Goal: Information Seeking & Learning: Learn about a topic

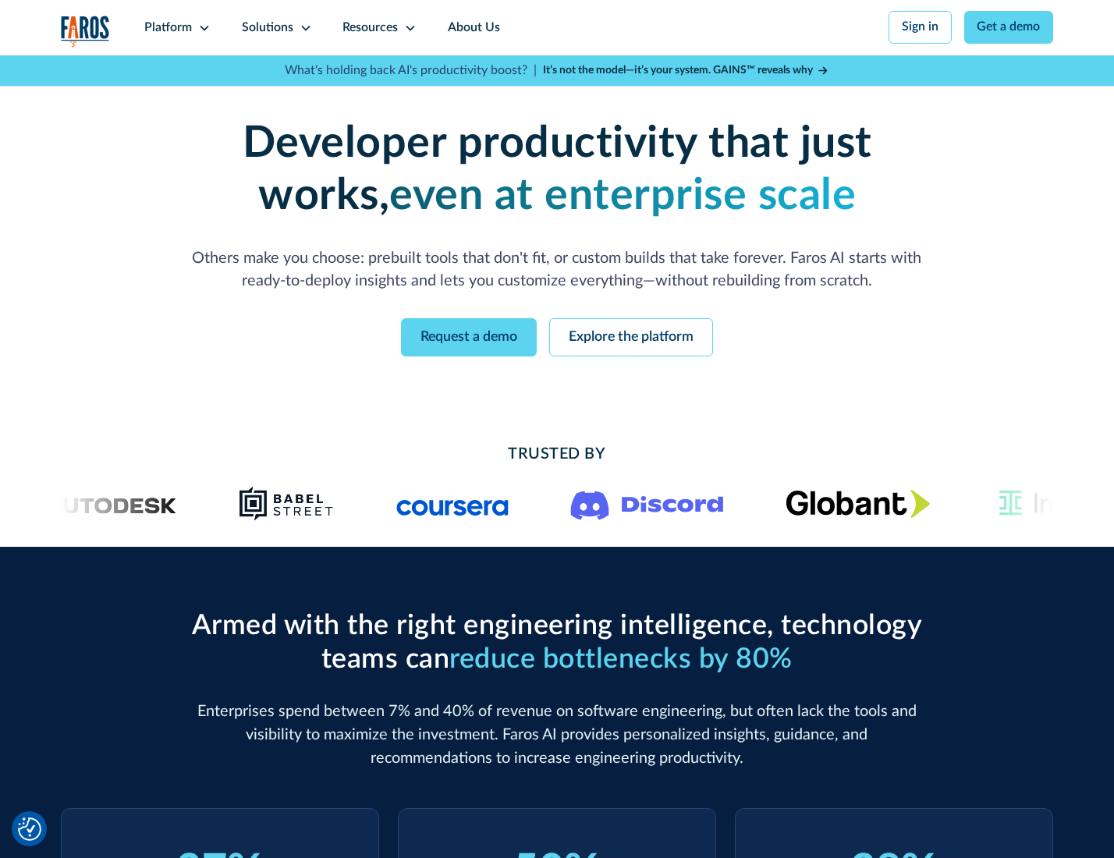
click at [202, 27] on icon at bounding box center [204, 28] width 12 height 12
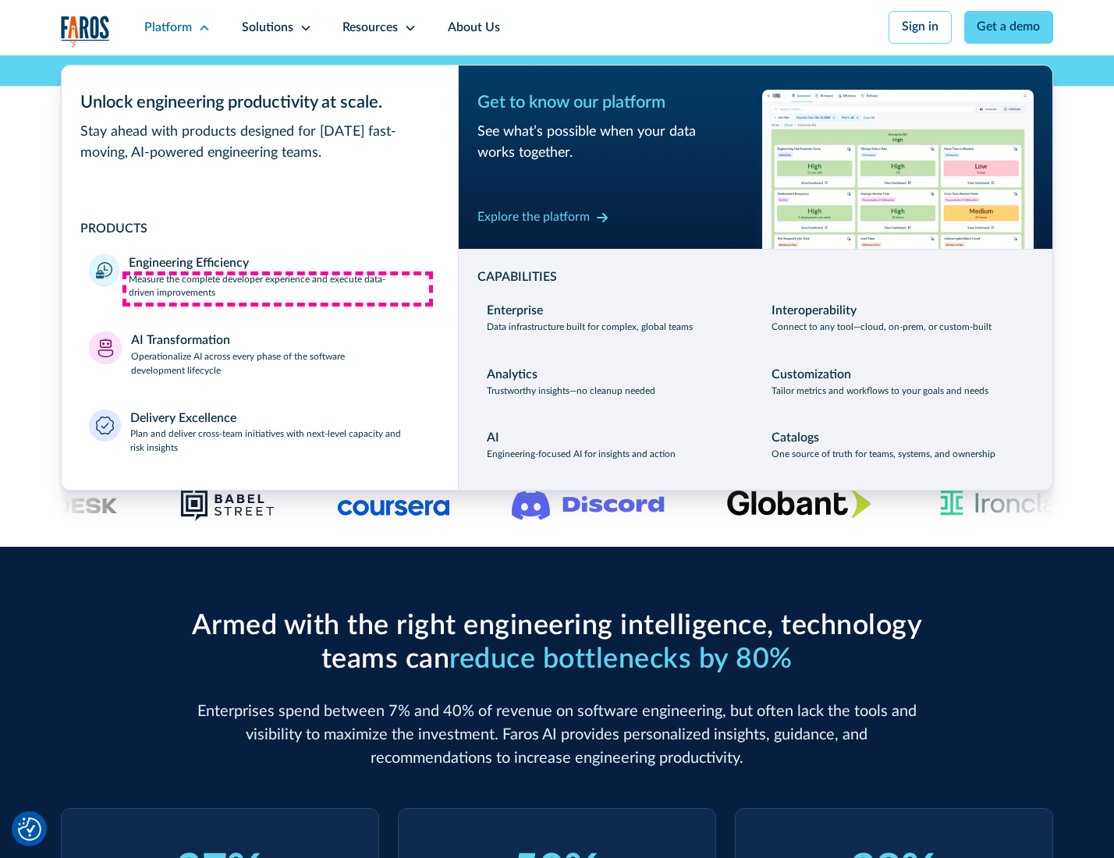
click at [278, 289] on p "Measure the complete developer experience and execute data-driven improvements" at bounding box center [279, 287] width 301 height 28
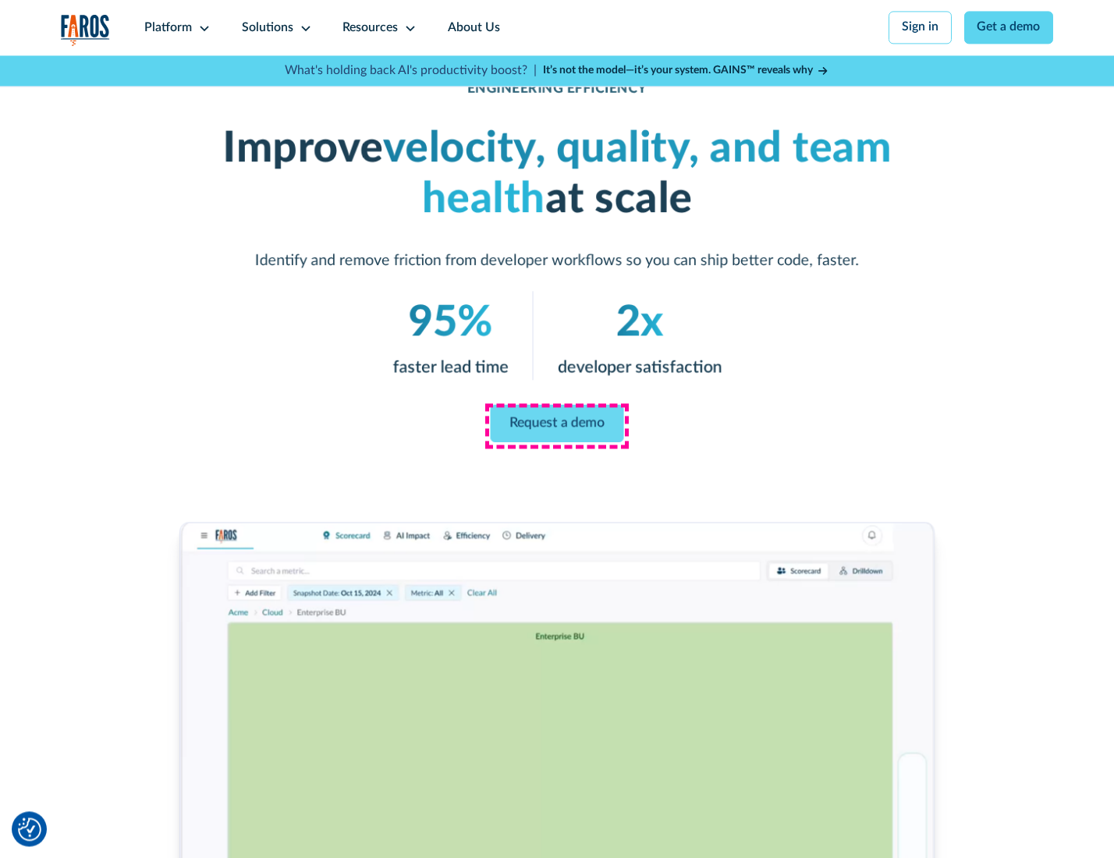
click at [556, 425] on link "Request a demo" at bounding box center [557, 423] width 133 height 37
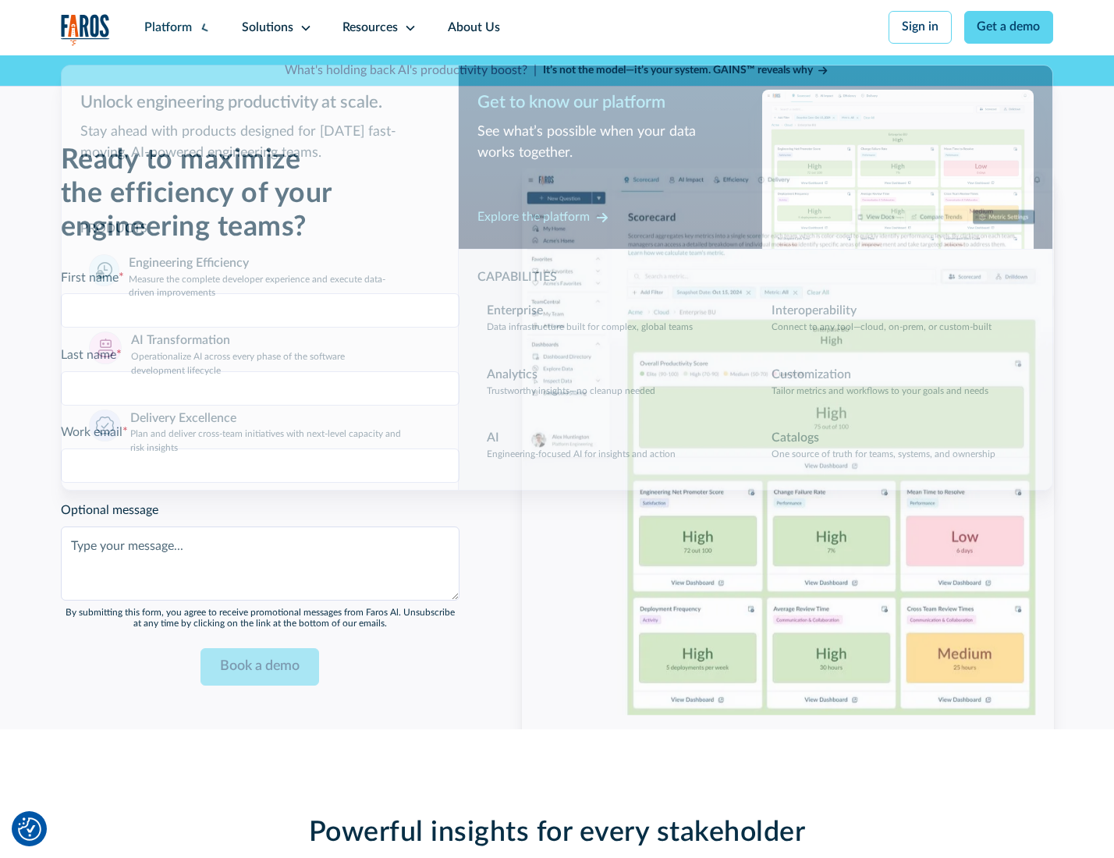
scroll to position [3395, 0]
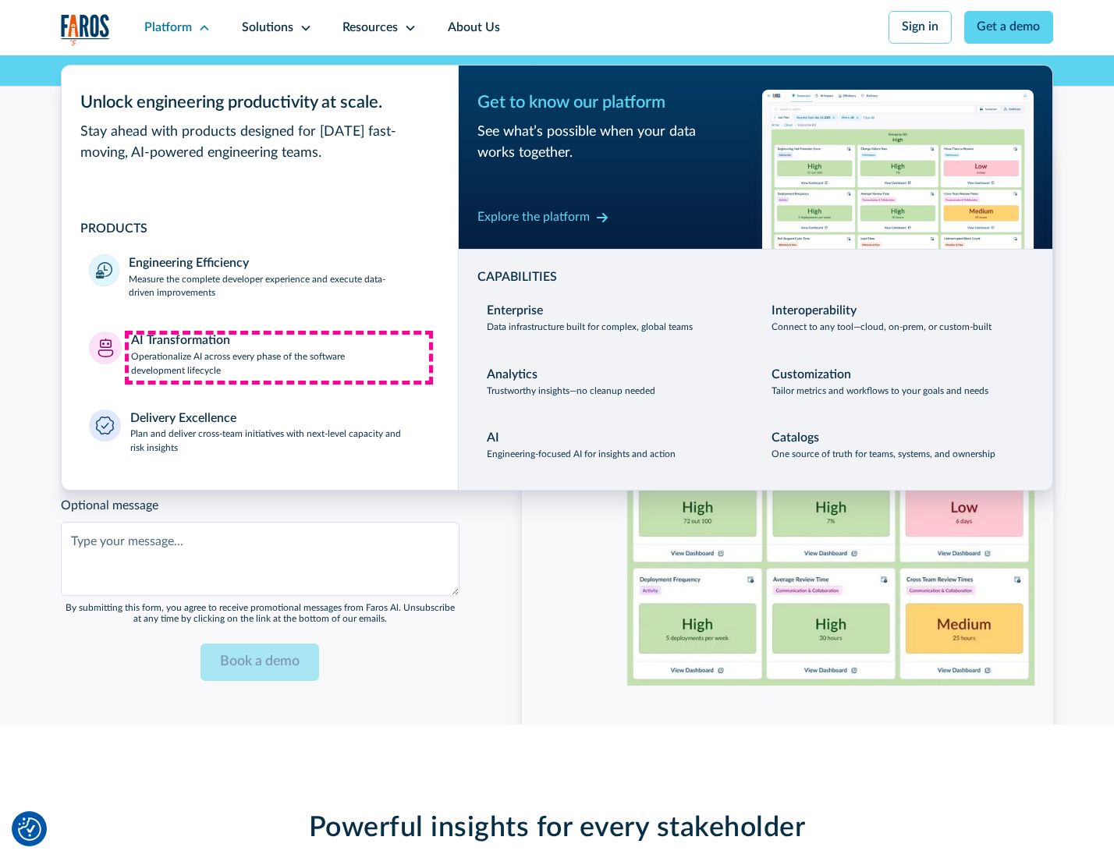
click at [278, 357] on p "Operationalize AI across every phase of the software development lifecycle" at bounding box center [280, 364] width 299 height 28
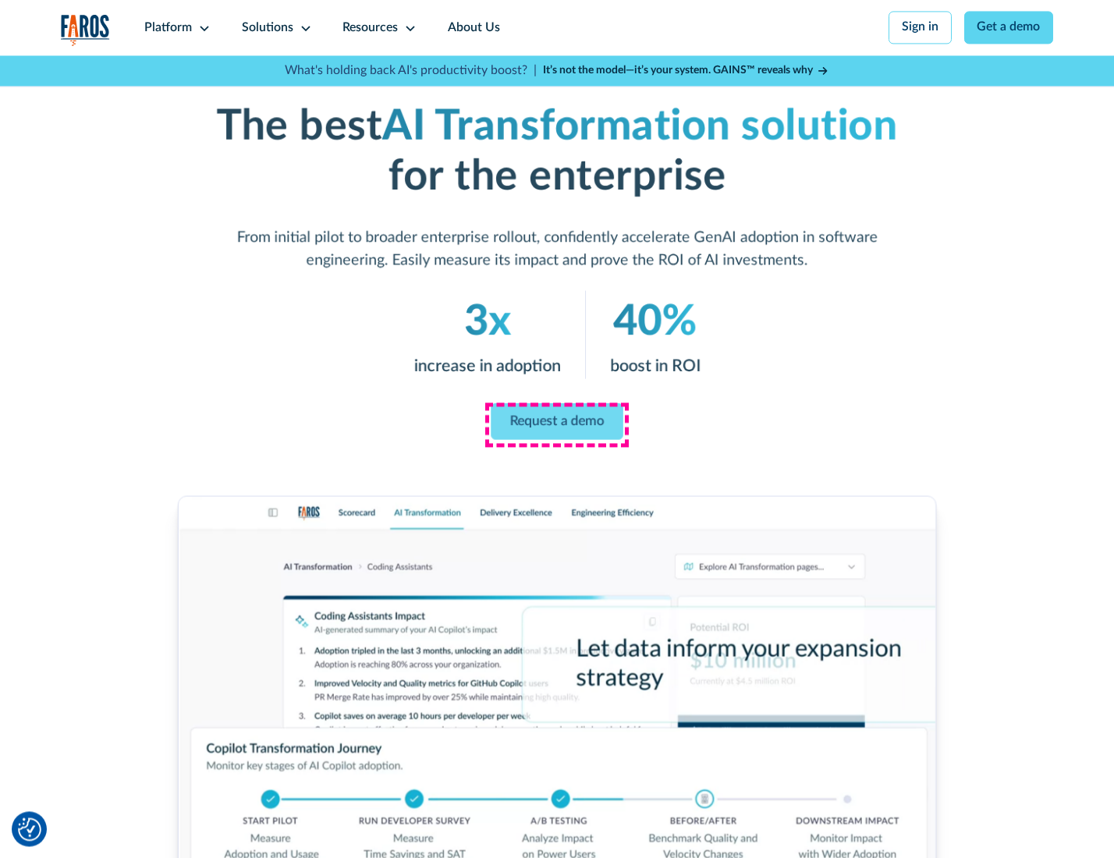
click at [556, 423] on link "Request a demo" at bounding box center [557, 420] width 132 height 37
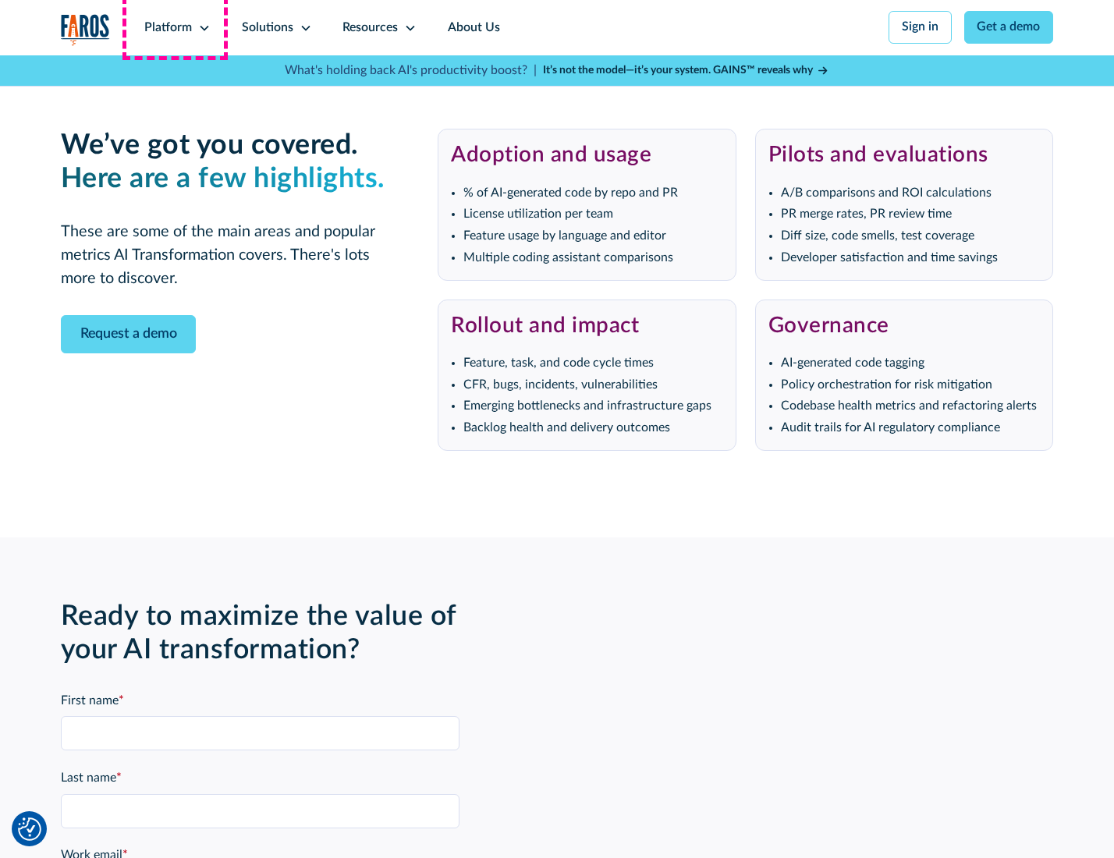
click at [175, 27] on div "Platform" at bounding box center [168, 28] width 48 height 19
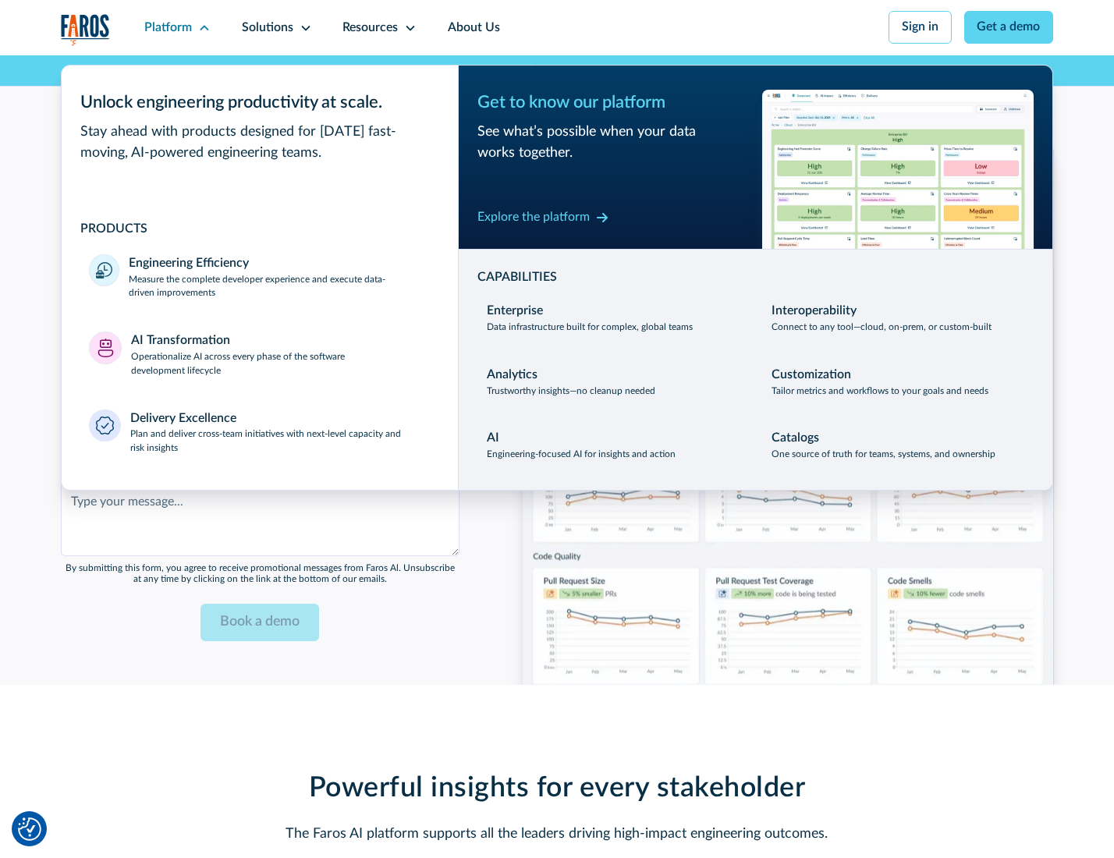
scroll to position [3771, 0]
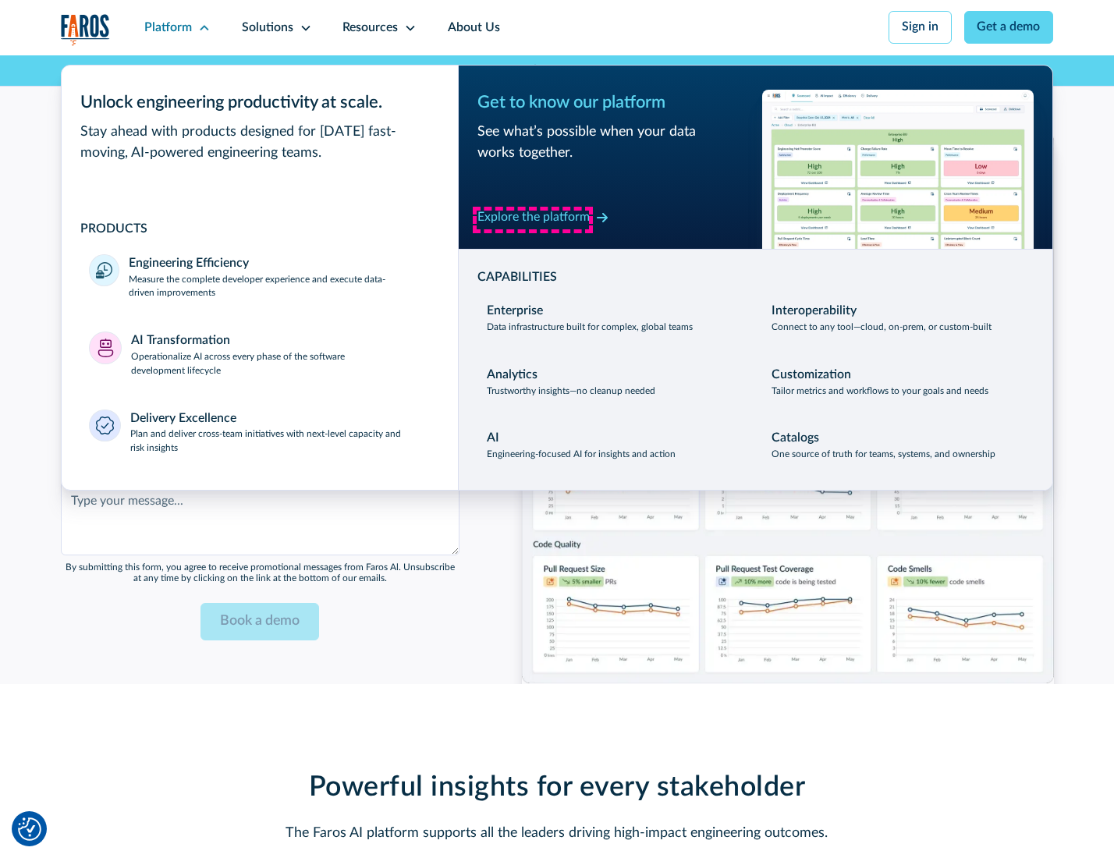
click at [533, 219] on div "Explore the platform" at bounding box center [533, 217] width 112 height 19
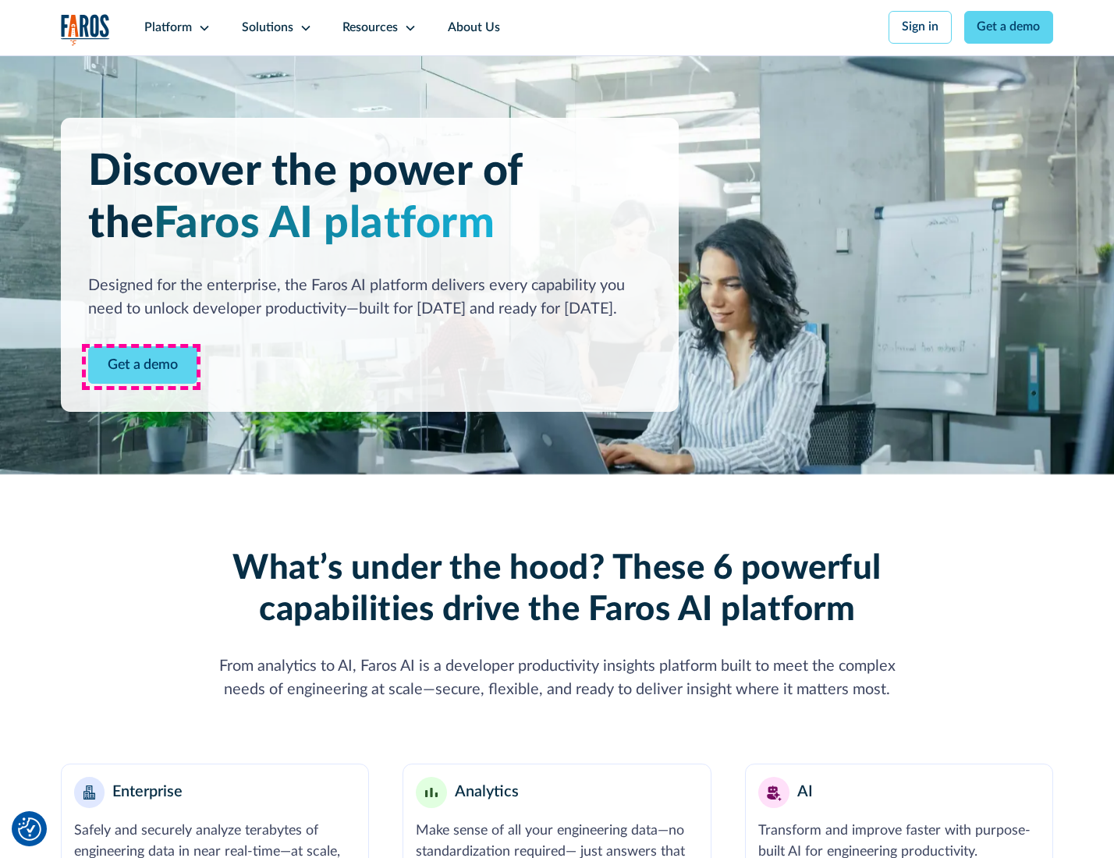
click at [141, 367] on link "Get a demo" at bounding box center [142, 365] width 109 height 38
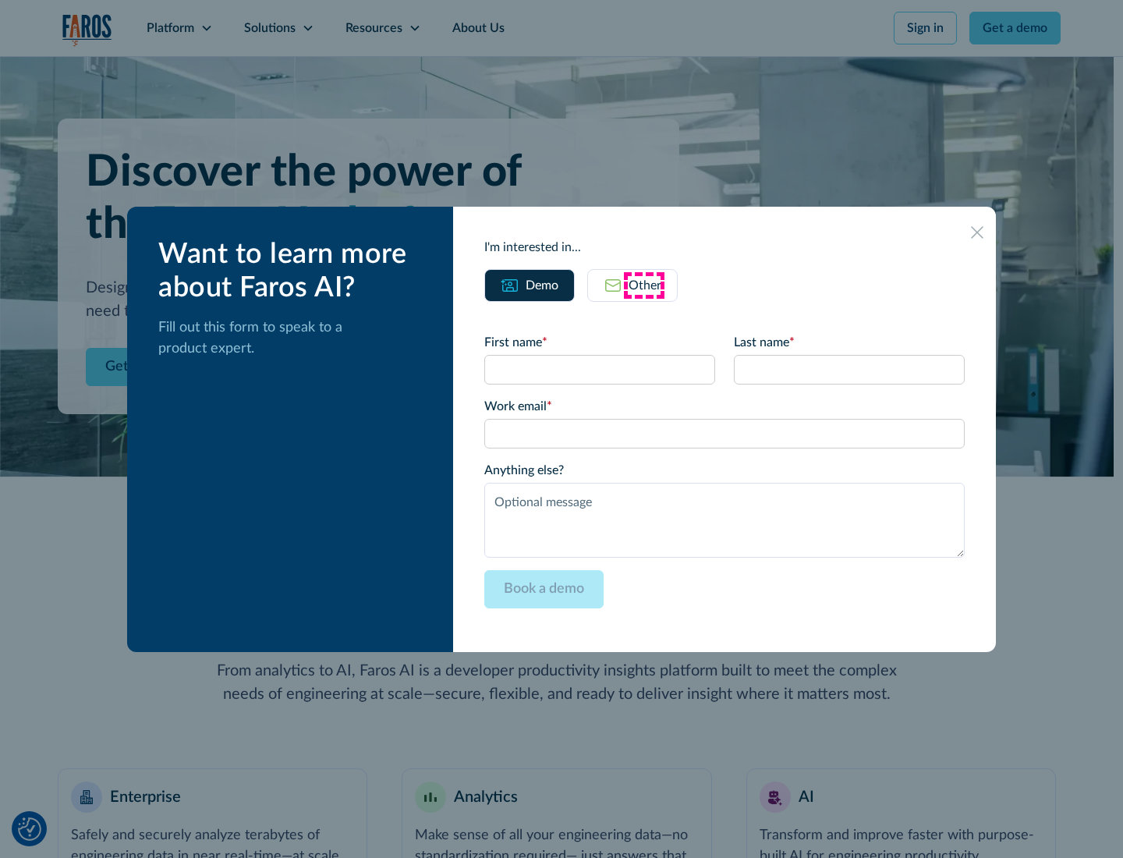
click at [644, 285] on div "Other" at bounding box center [645, 285] width 33 height 19
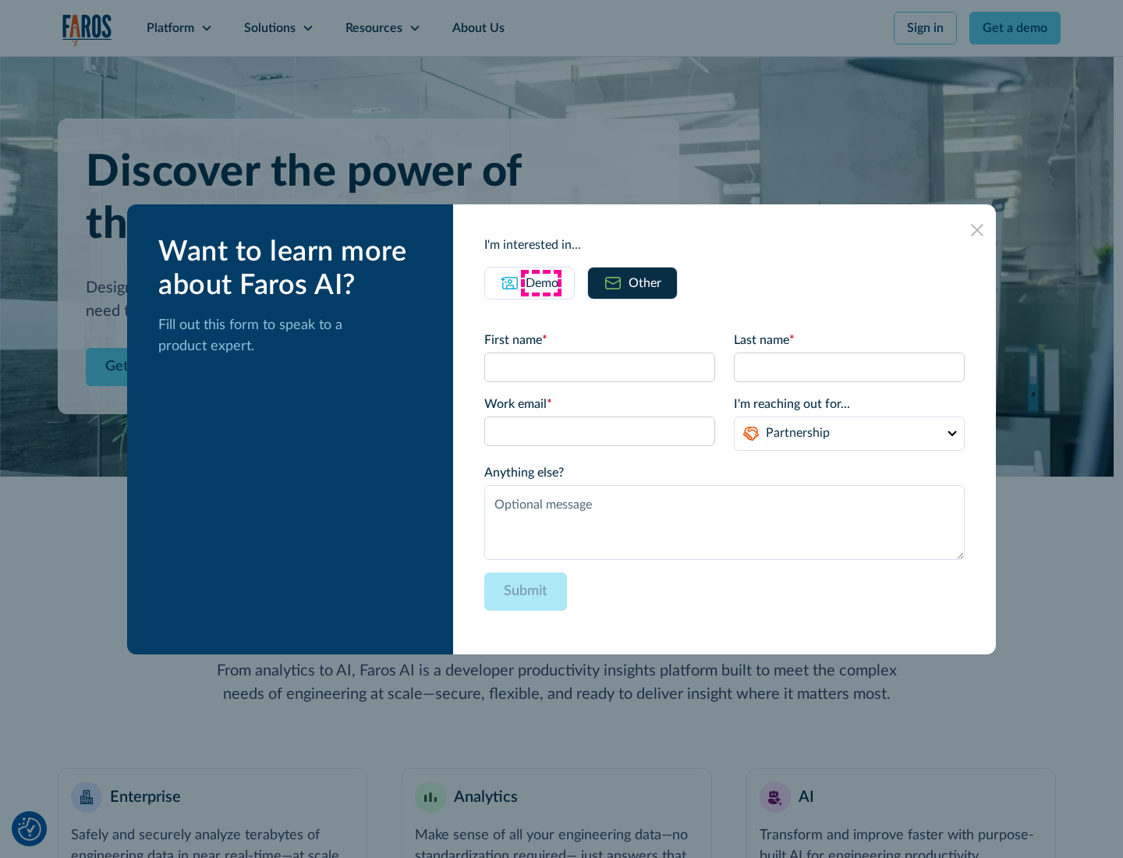
click at [540, 282] on div "Demo" at bounding box center [542, 283] width 33 height 19
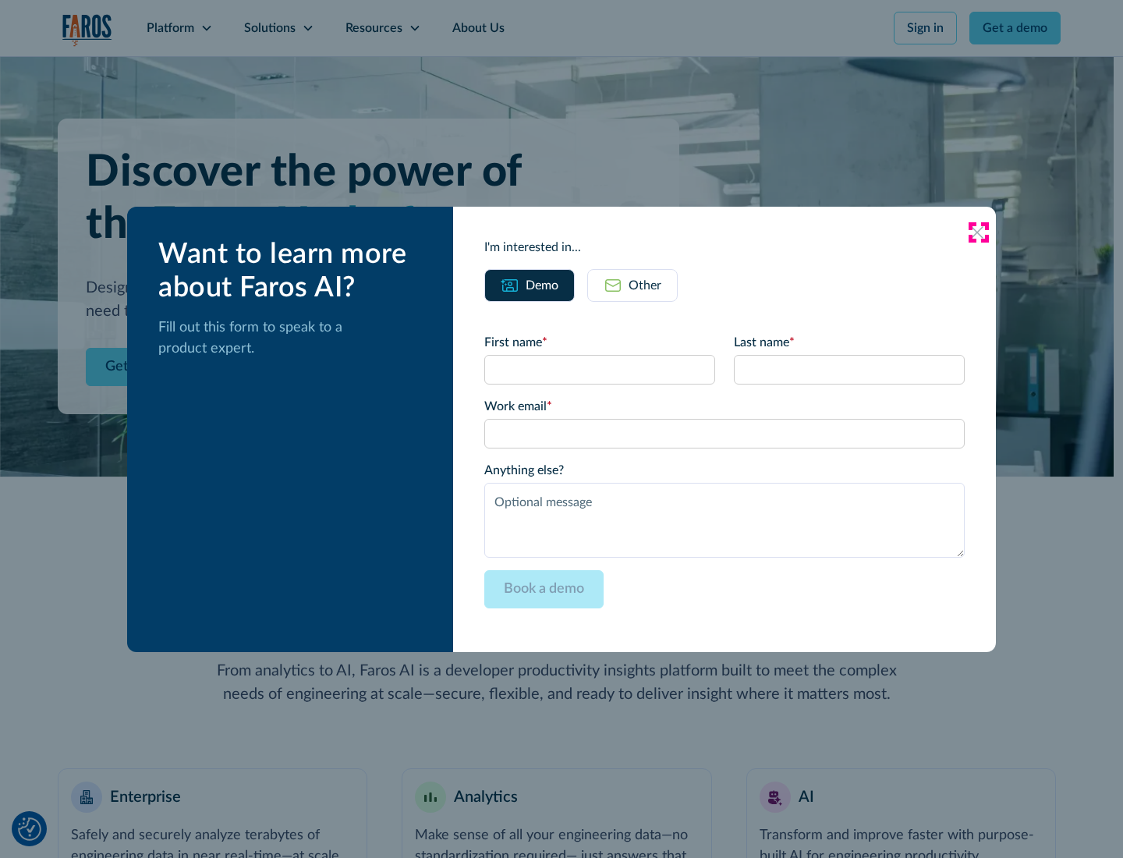
click at [978, 232] on icon at bounding box center [977, 232] width 12 height 12
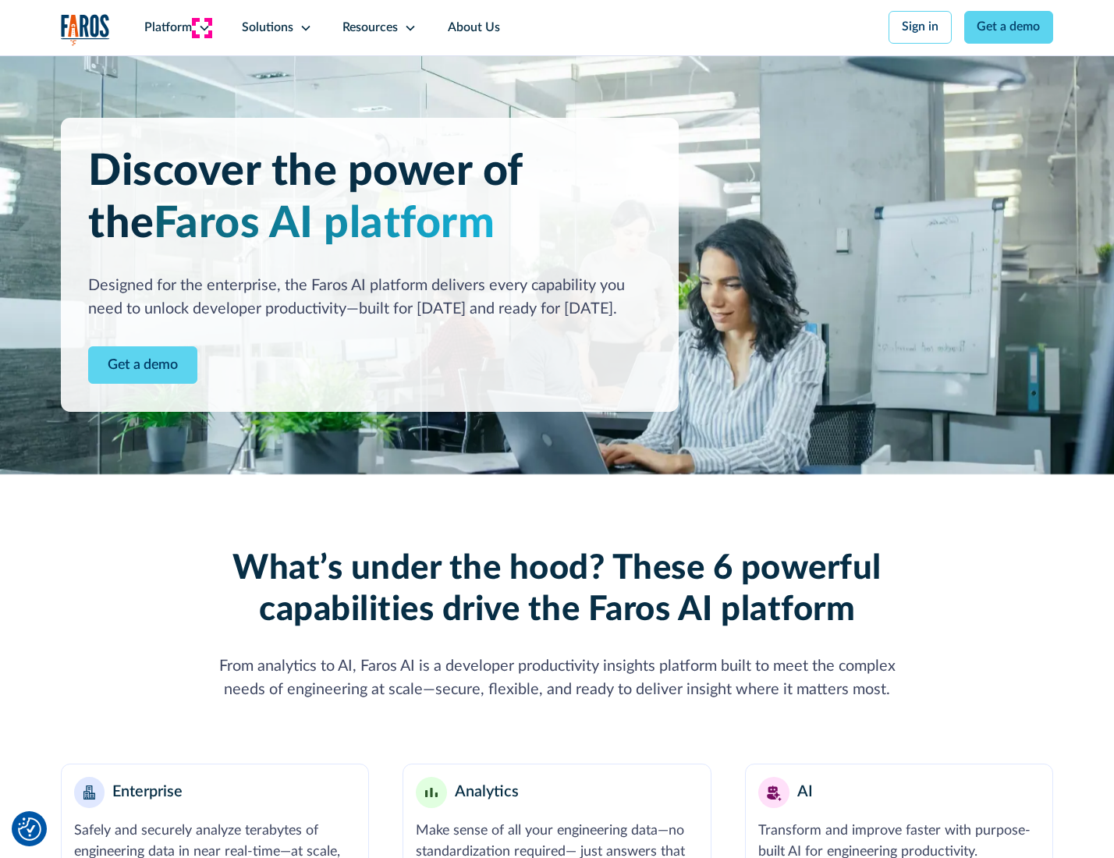
click at [202, 27] on icon at bounding box center [204, 28] width 12 height 12
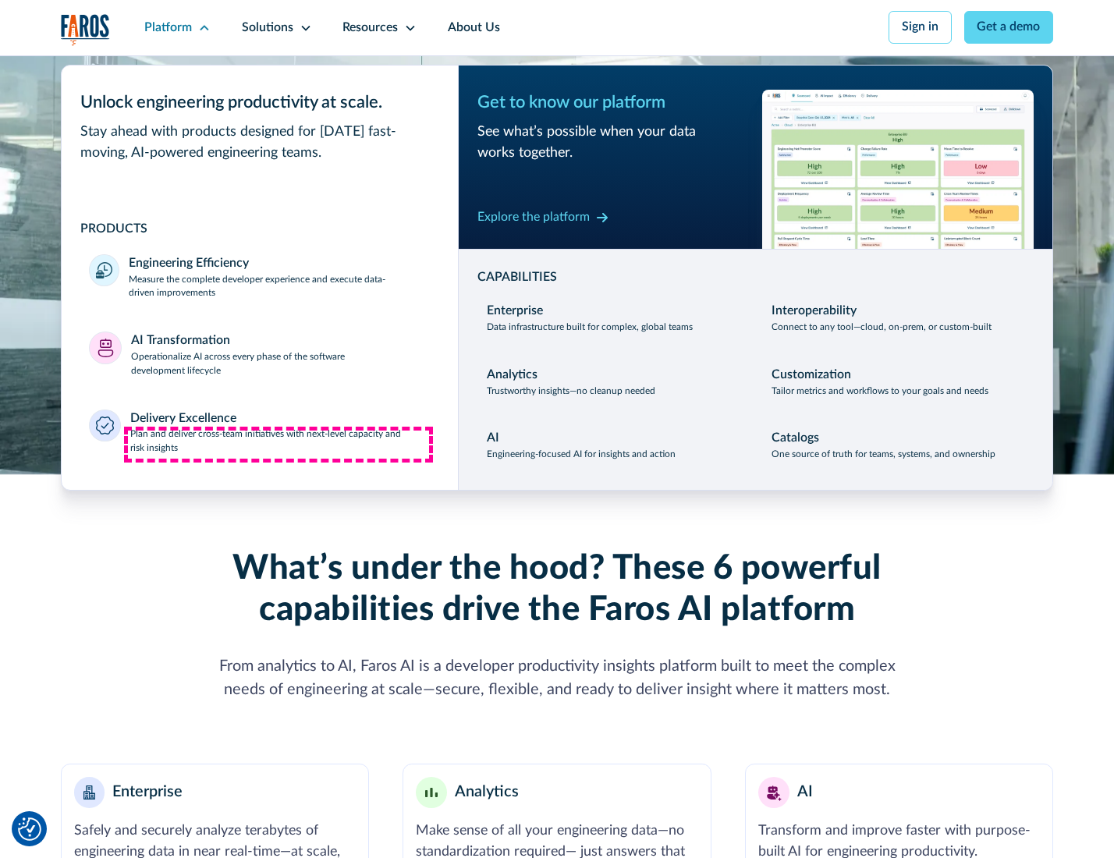
click at [278, 445] on p "Plan and deliver cross-team initiatives with next-level capacity and risk insig…" at bounding box center [280, 441] width 300 height 28
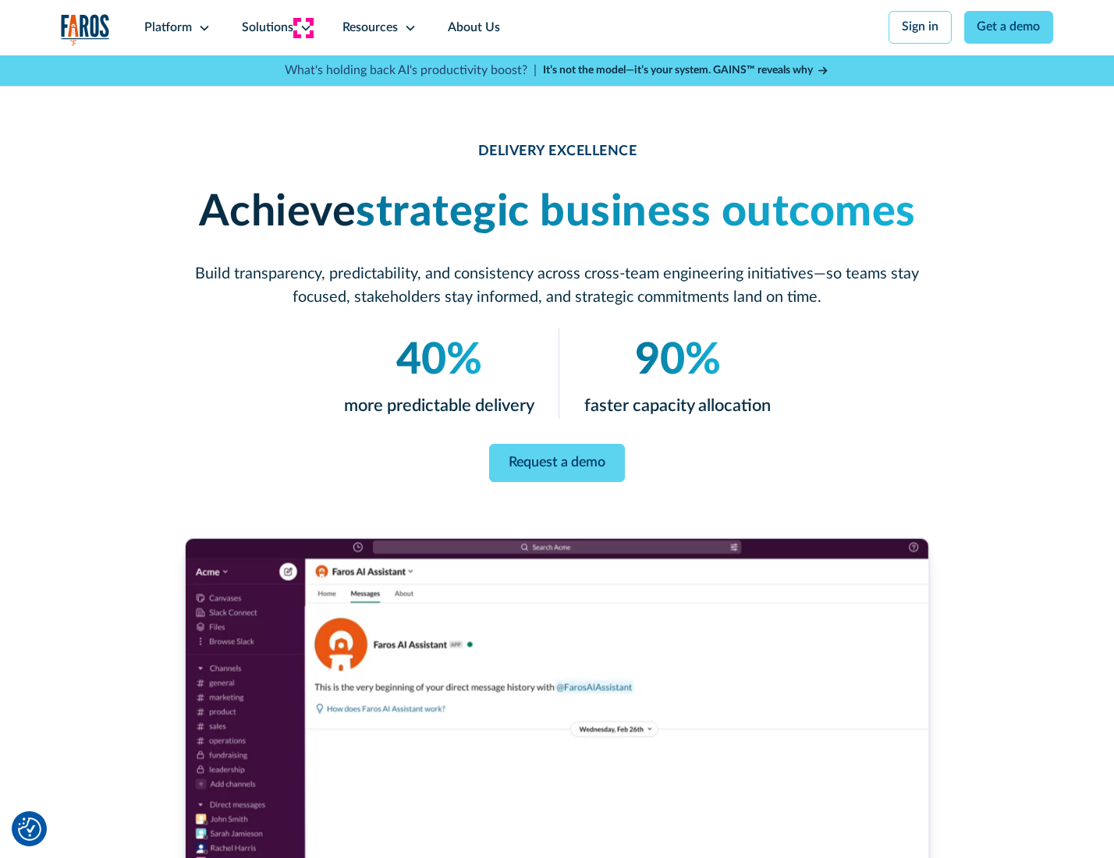
click at [303, 27] on icon at bounding box center [305, 28] width 12 height 12
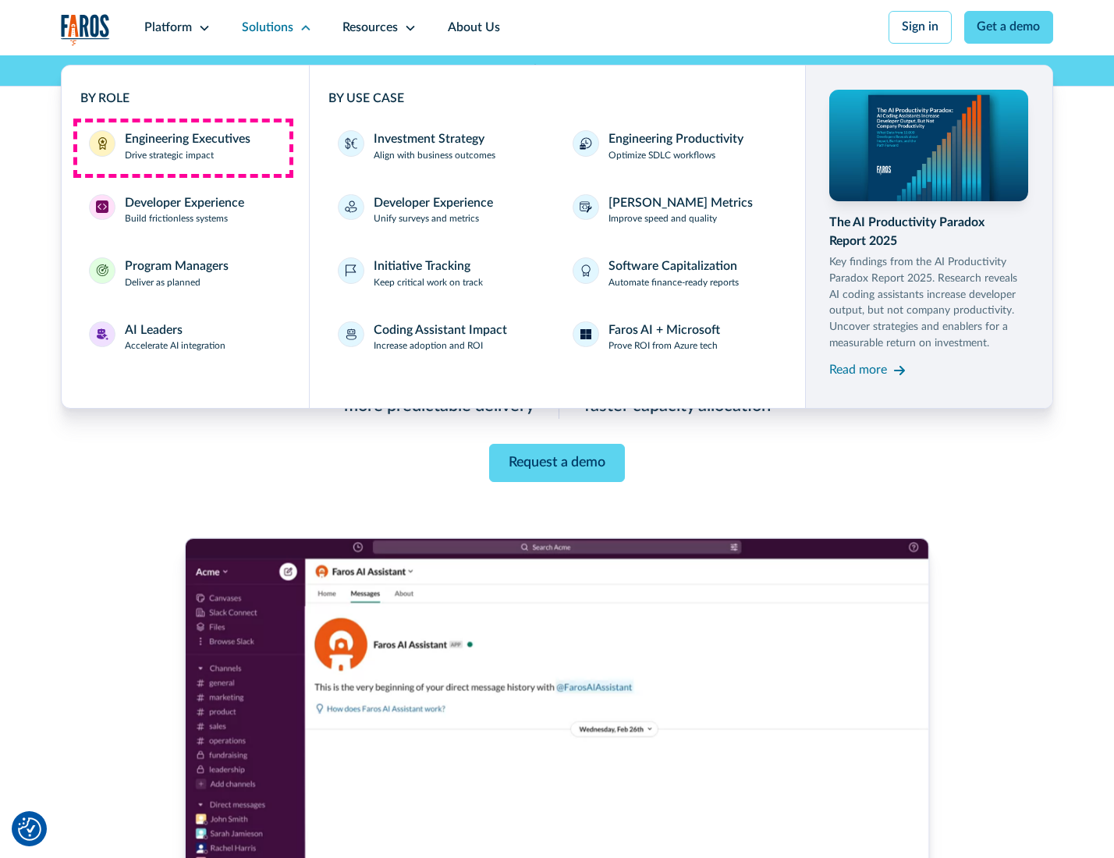
click at [182, 147] on div "Engineering Executives" at bounding box center [188, 139] width 126 height 19
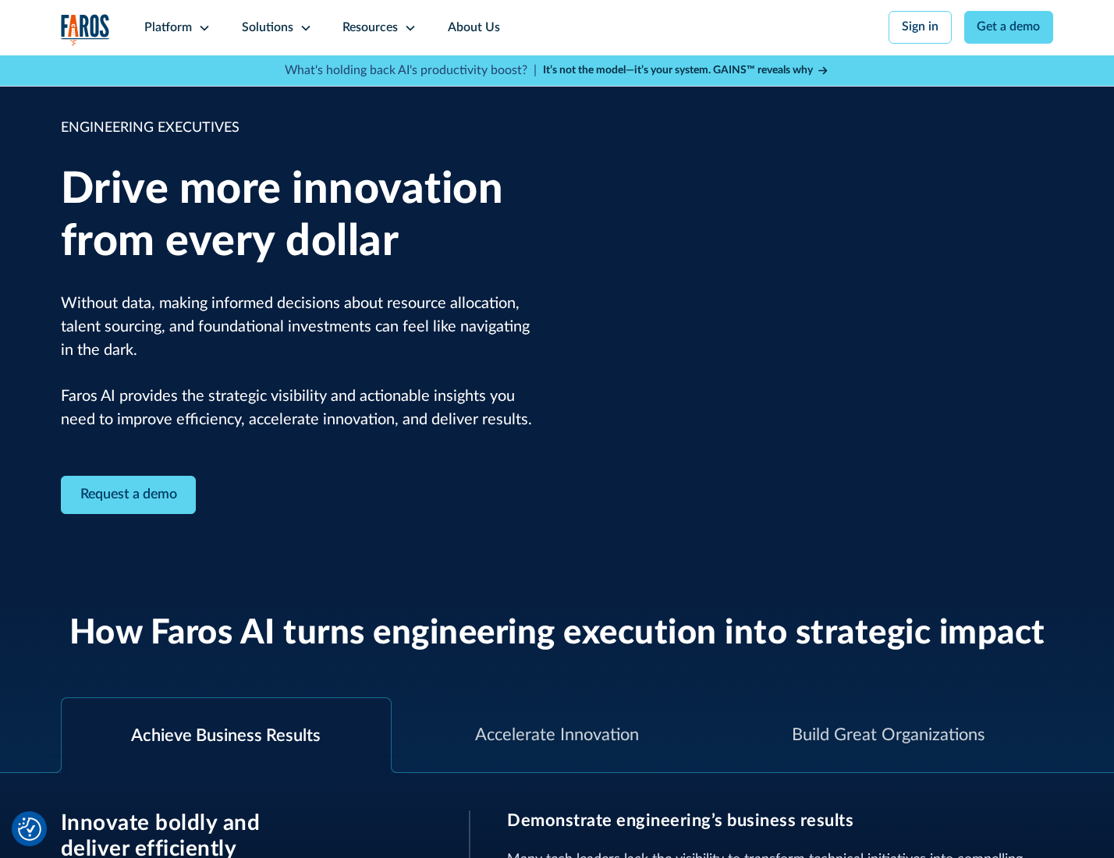
click at [303, 27] on icon at bounding box center [305, 28] width 12 height 12
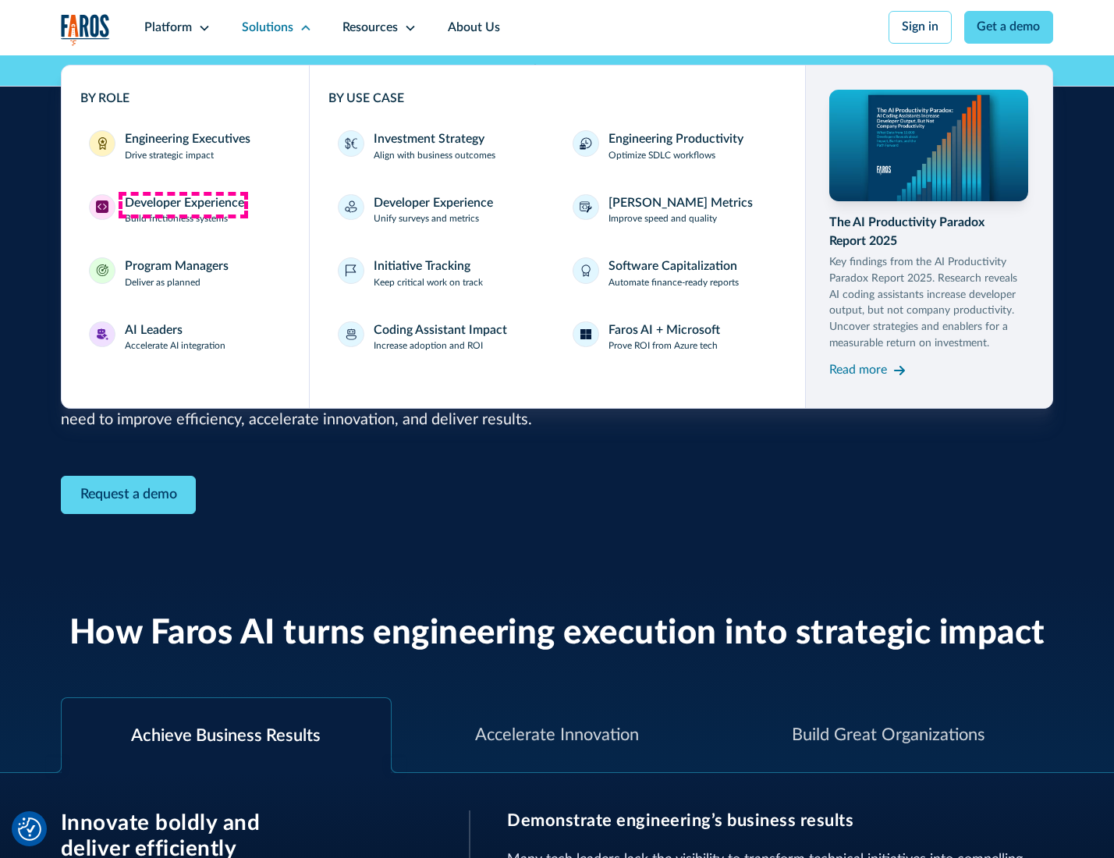
click at [182, 204] on div "Developer Experience" at bounding box center [184, 203] width 119 height 19
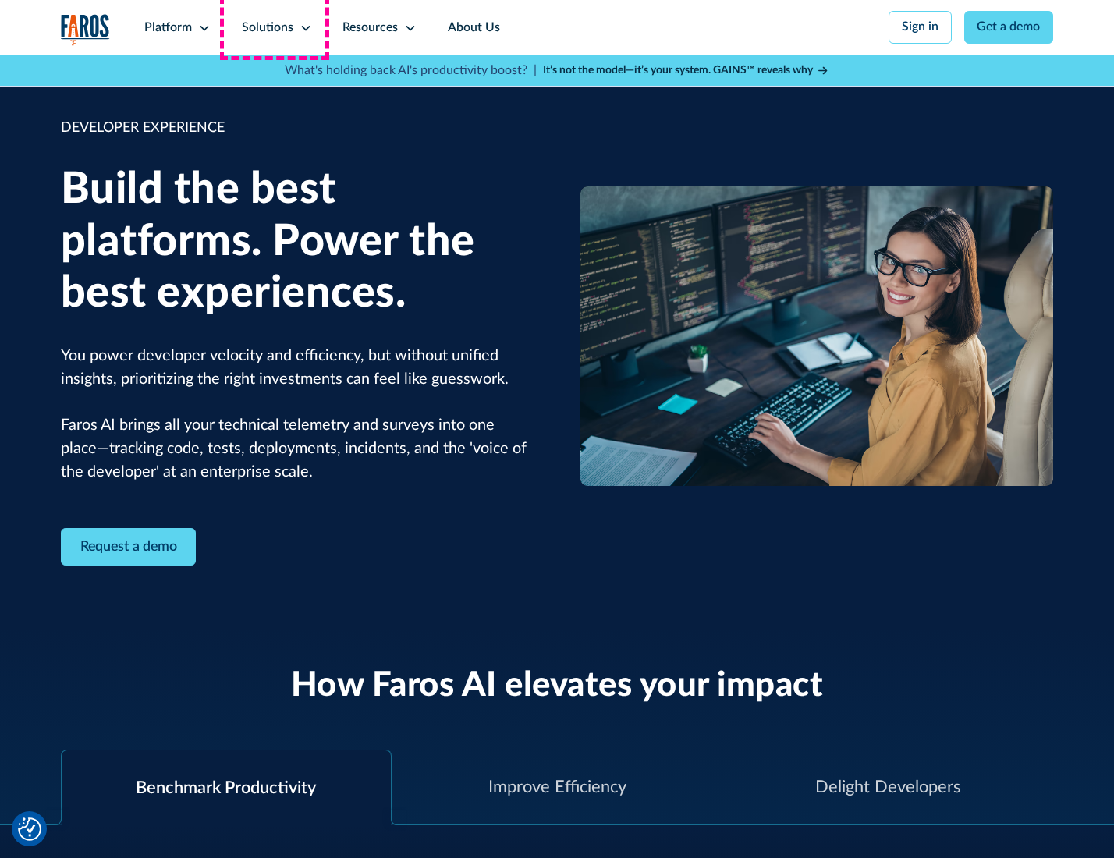
click at [275, 27] on div "Solutions" at bounding box center [267, 28] width 51 height 19
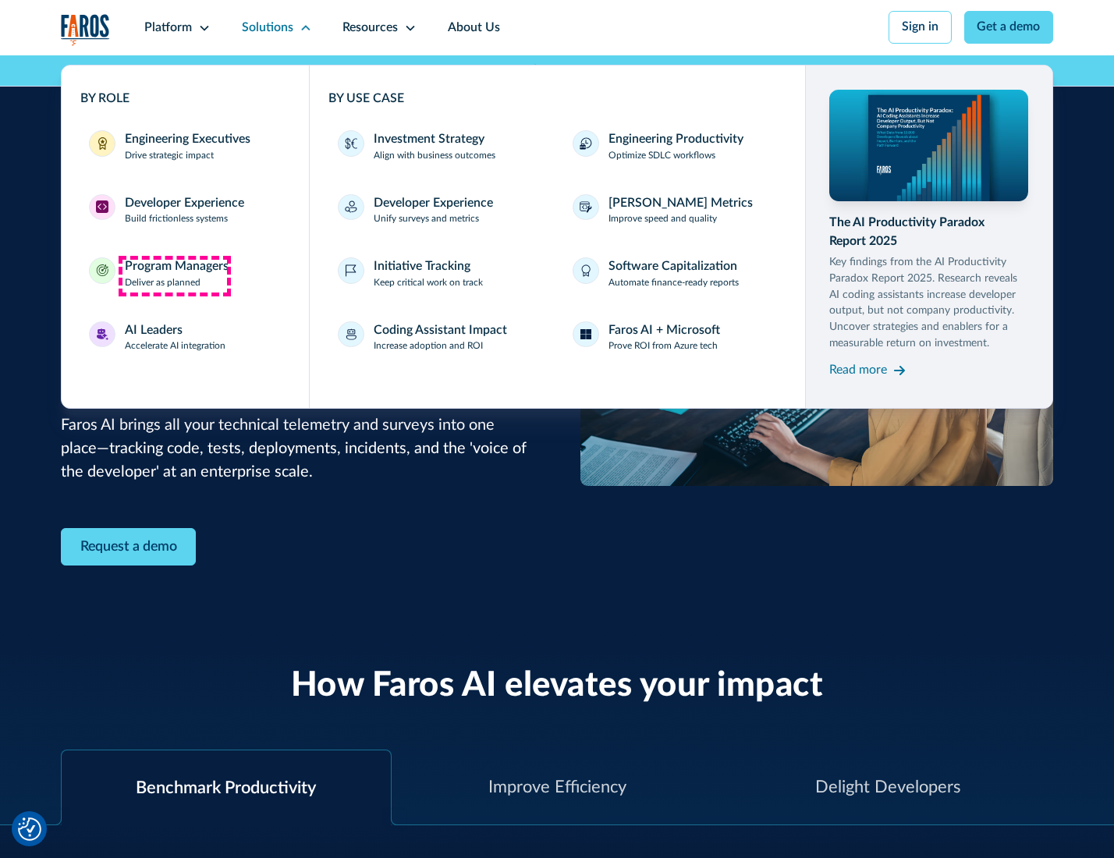
click at [174, 275] on div "Program Managers" at bounding box center [177, 266] width 104 height 19
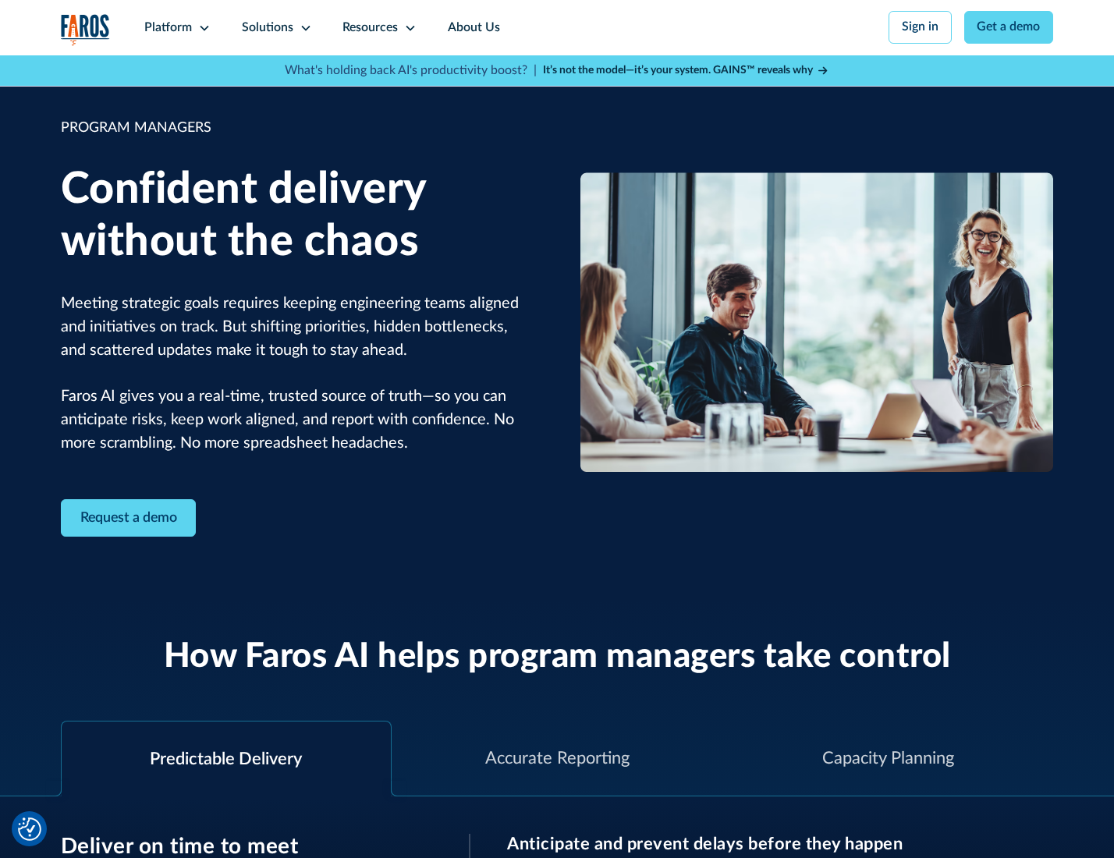
click at [303, 28] on icon at bounding box center [305, 28] width 12 height 12
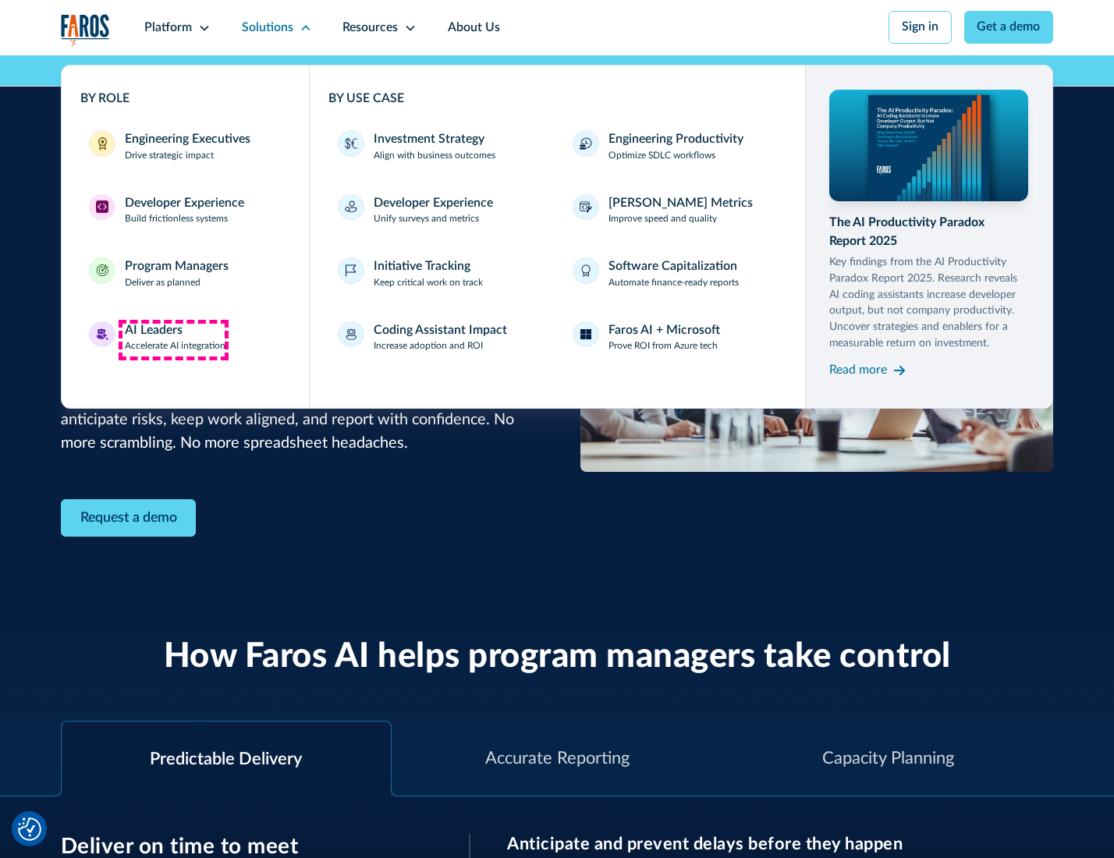
click at [173, 339] on div "AI Leaders" at bounding box center [154, 330] width 58 height 19
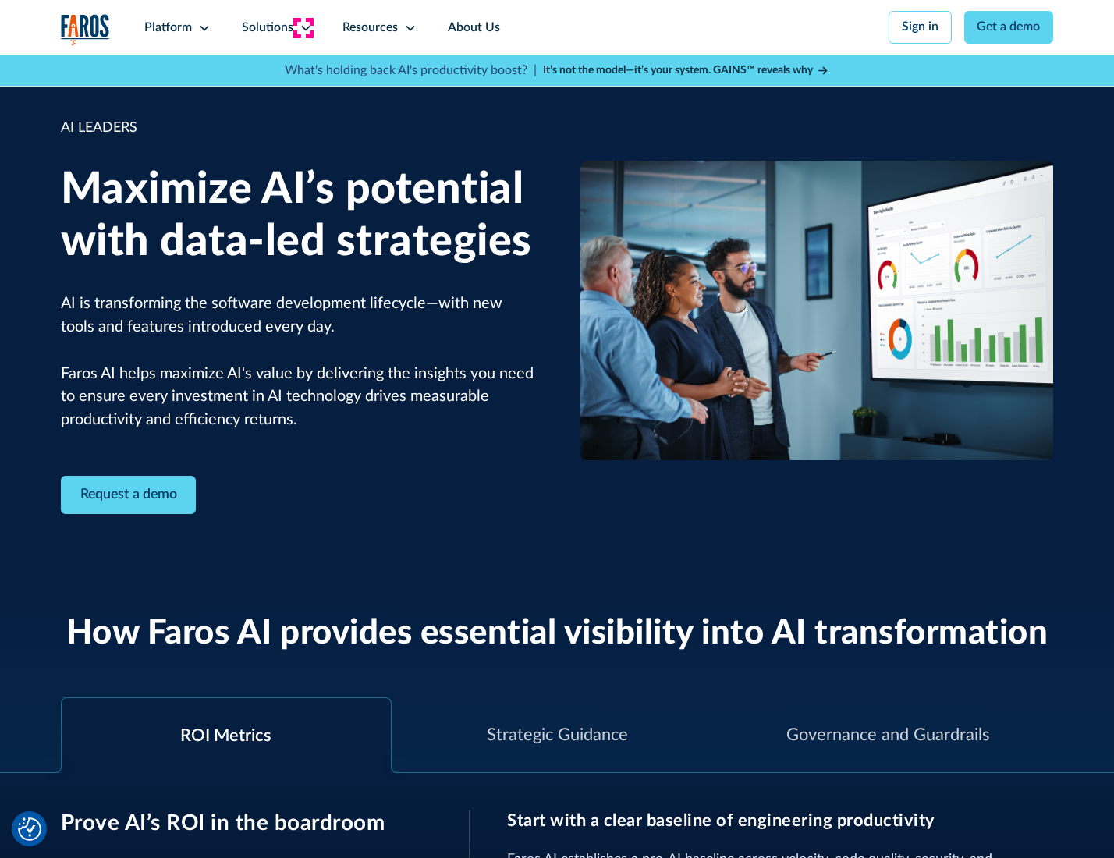
click at [303, 27] on icon at bounding box center [305, 28] width 12 height 12
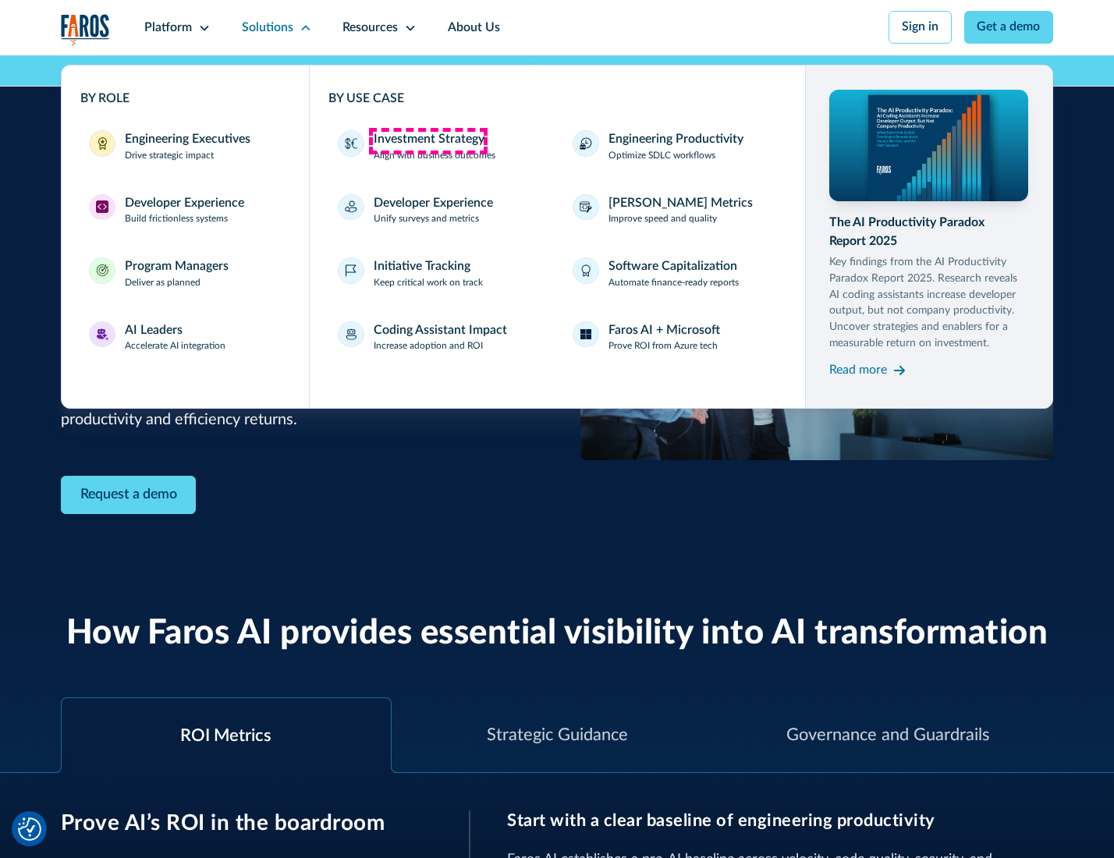
click at [427, 140] on div "Investment Strategy" at bounding box center [429, 139] width 111 height 19
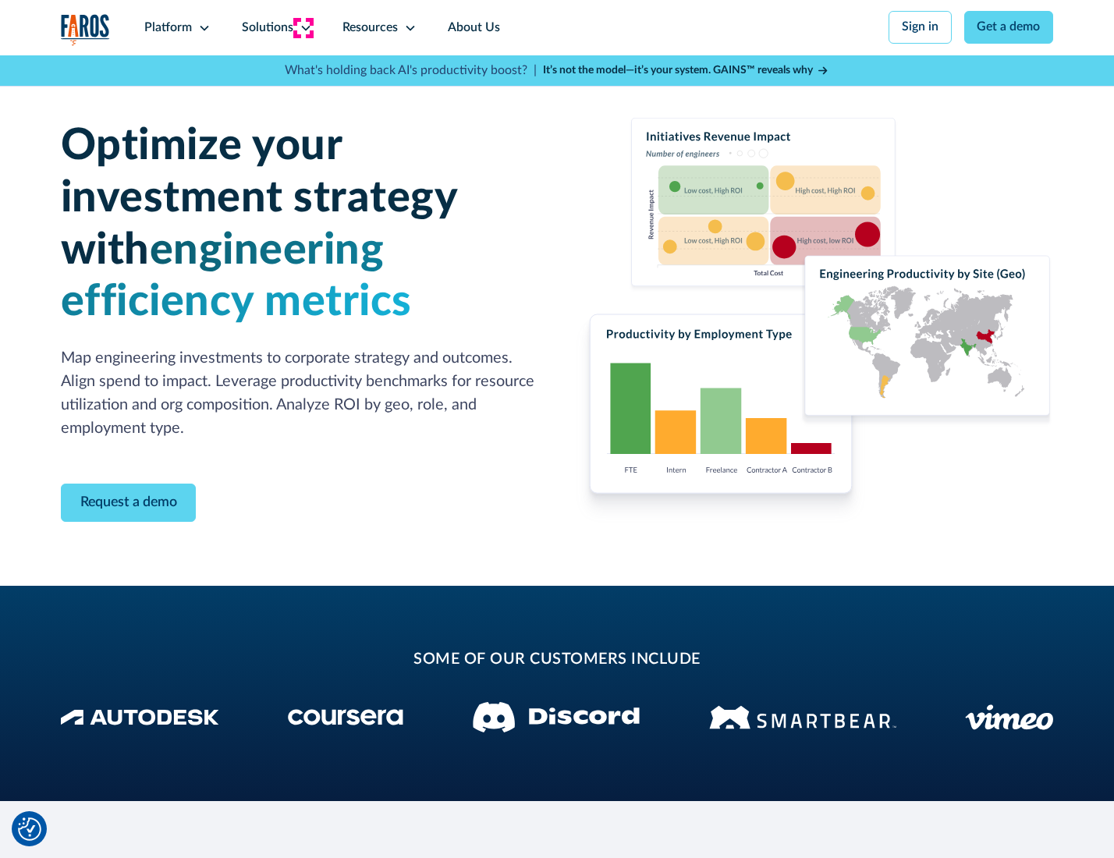
click at [303, 27] on icon at bounding box center [305, 28] width 12 height 12
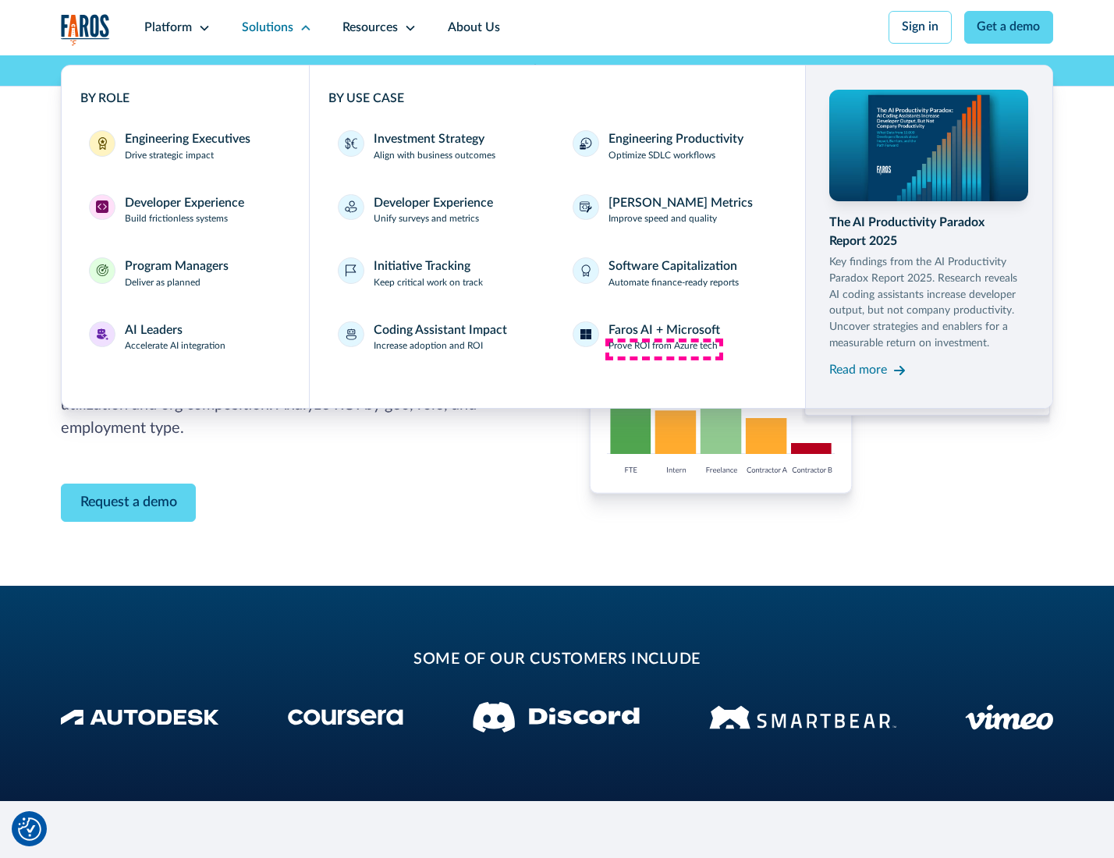
click at [664, 349] on p "Prove ROI from Azure tech" at bounding box center [662, 346] width 109 height 14
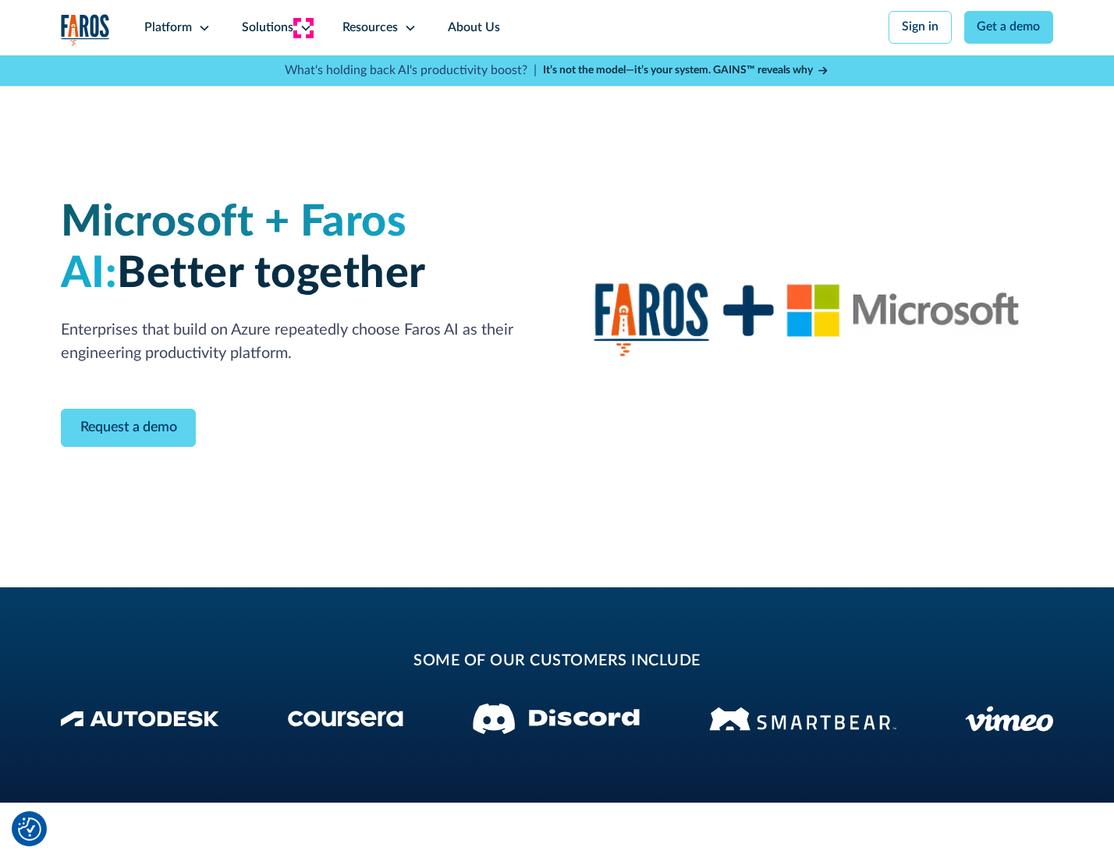
click at [303, 27] on icon at bounding box center [305, 28] width 12 height 12
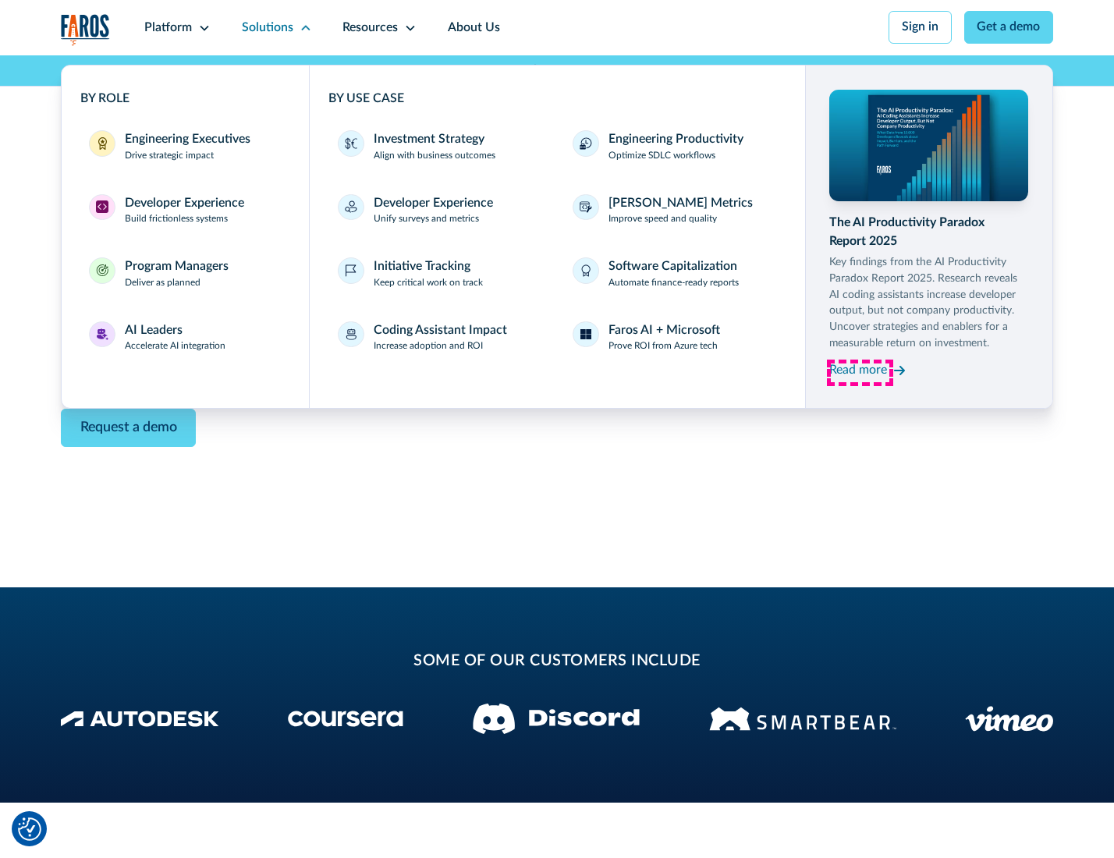
click at [859, 373] on div "Read more" at bounding box center [858, 370] width 58 height 19
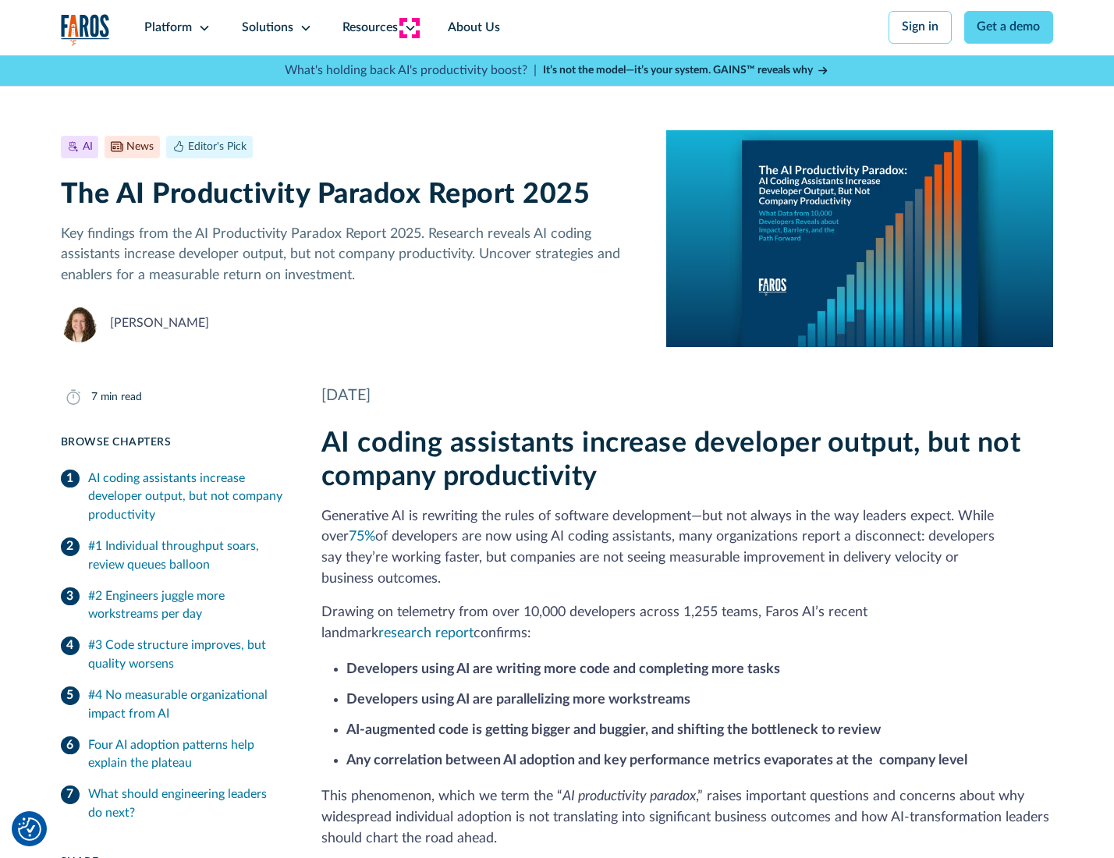
click at [409, 27] on icon at bounding box center [410, 28] width 12 height 12
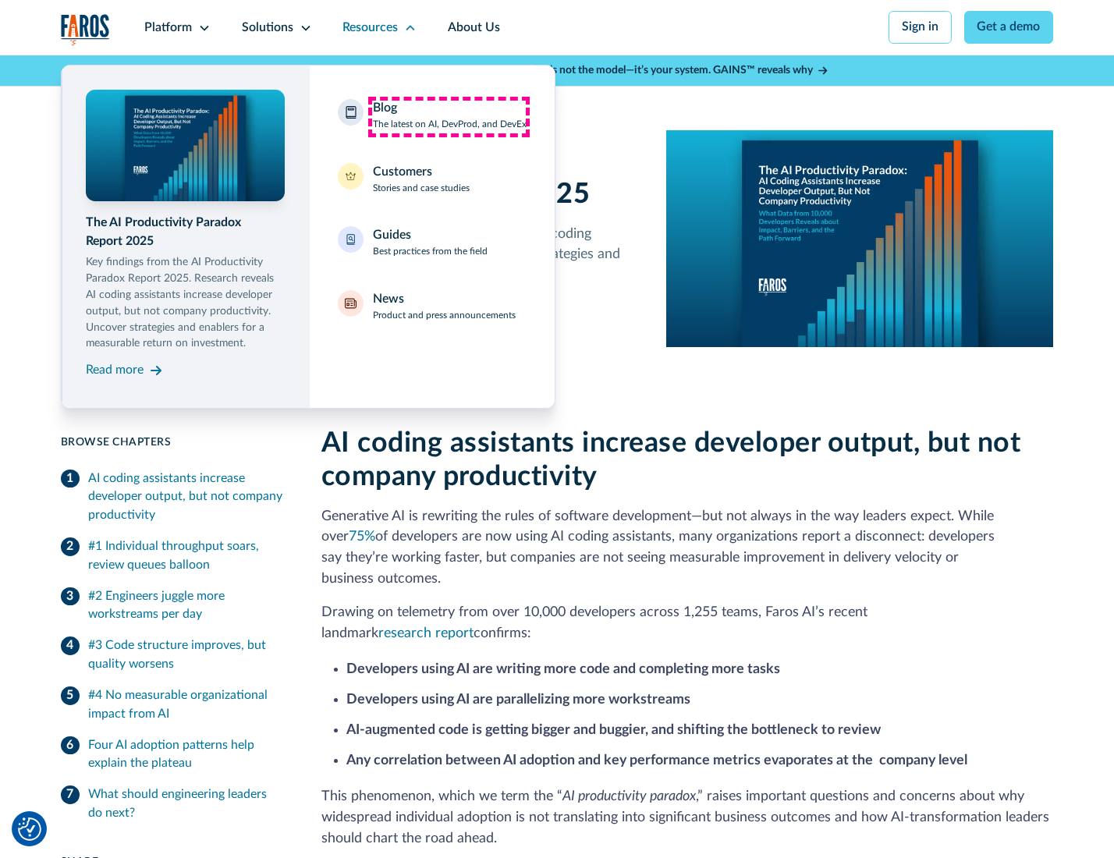
click at [448, 116] on div "Blog The latest on AI, DevProd, and DevEx" at bounding box center [450, 115] width 154 height 33
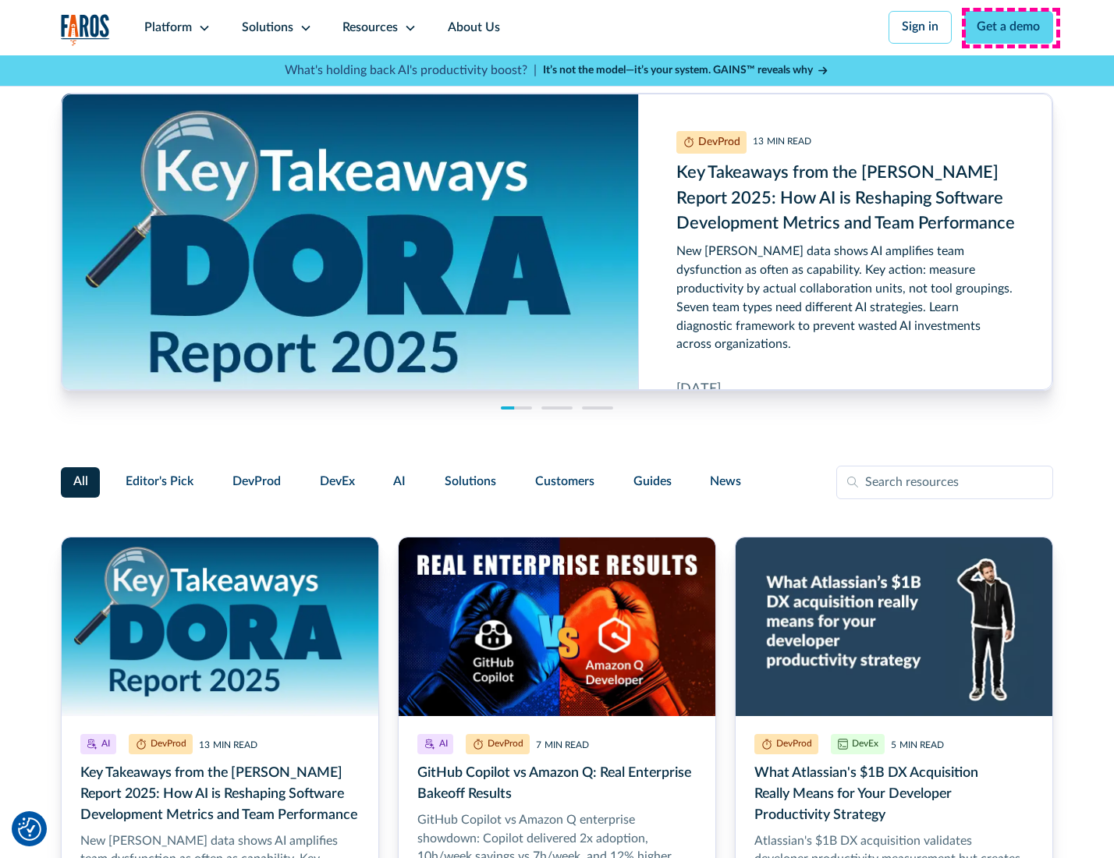
click at [1010, 27] on link "Get a demo" at bounding box center [1009, 27] width 90 height 33
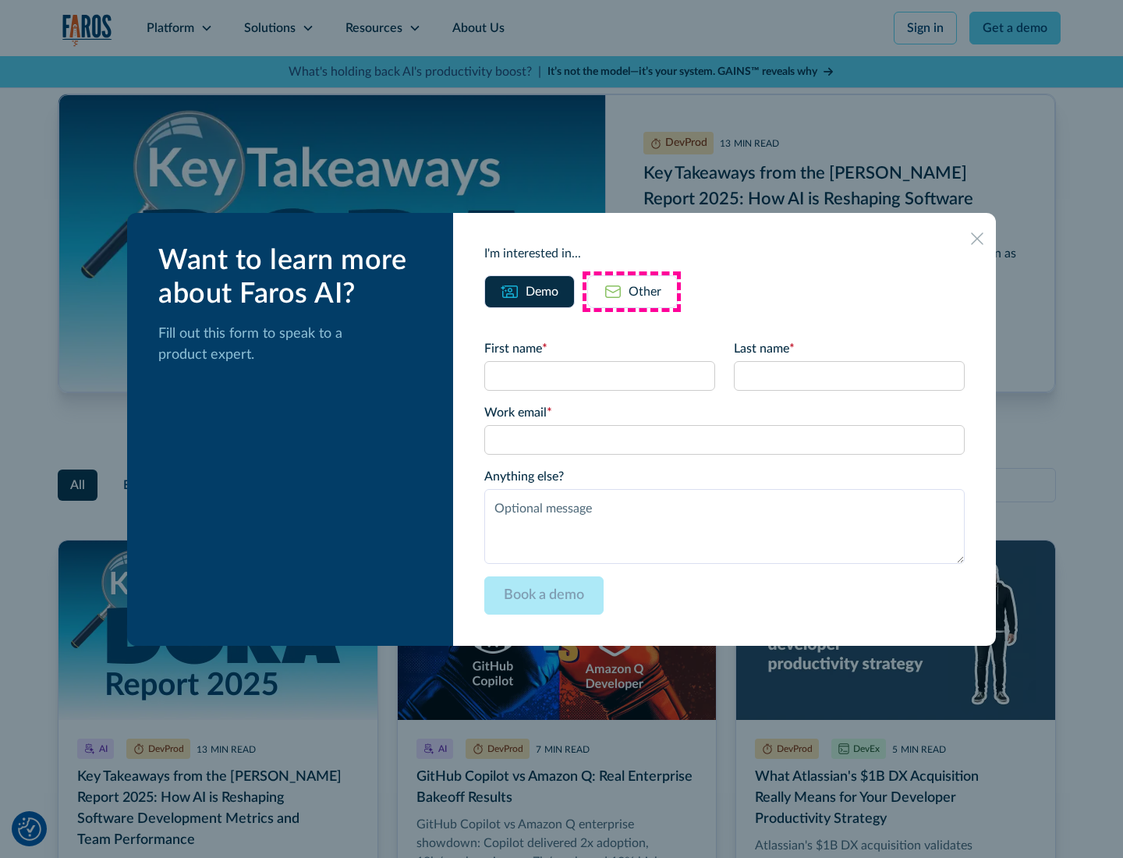
click at [632, 291] on div "Other" at bounding box center [645, 291] width 33 height 19
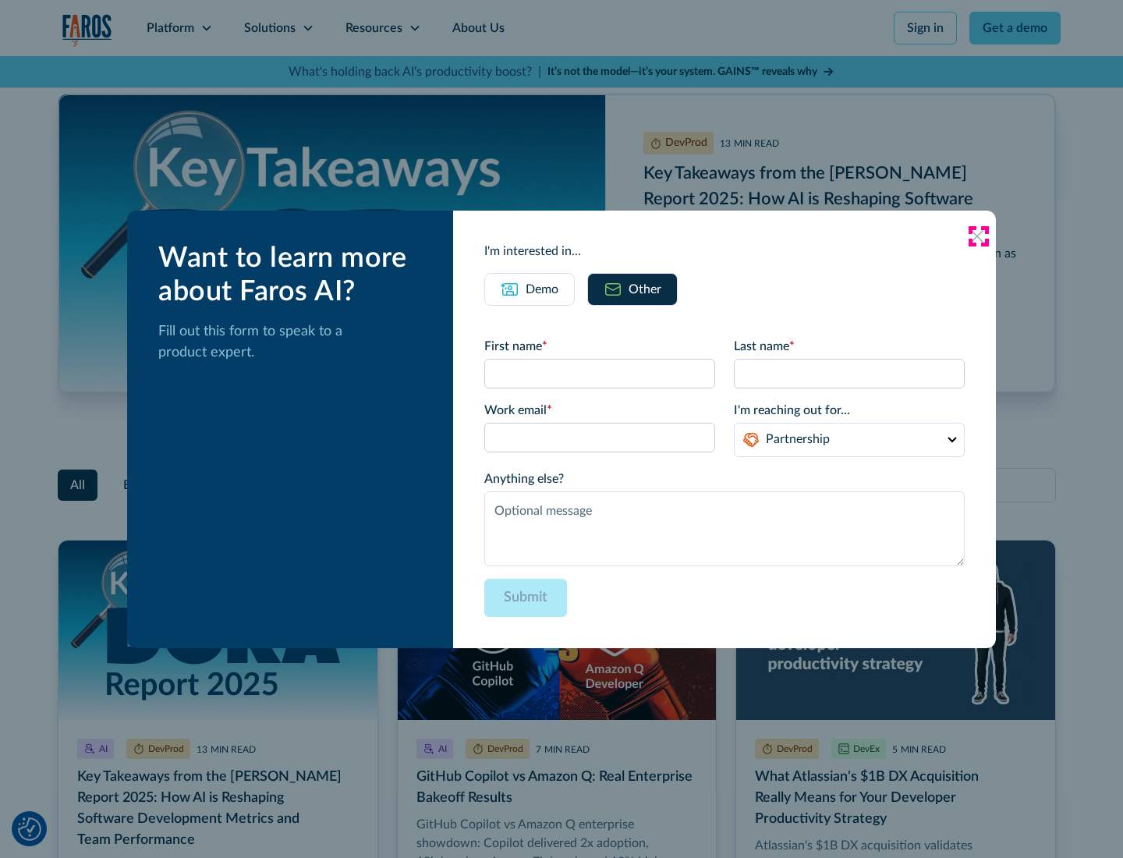
click at [978, 236] on icon at bounding box center [977, 236] width 12 height 12
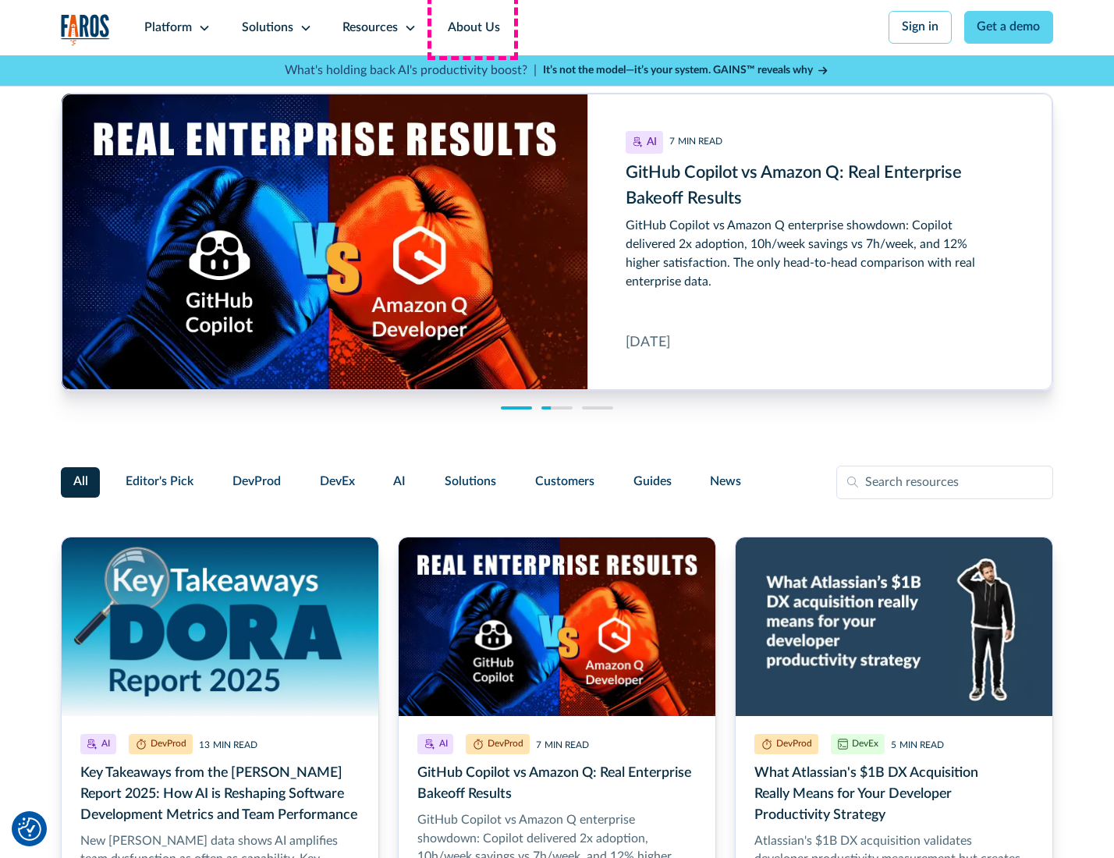
click at [472, 27] on link "About Us" at bounding box center [473, 27] width 83 height 55
